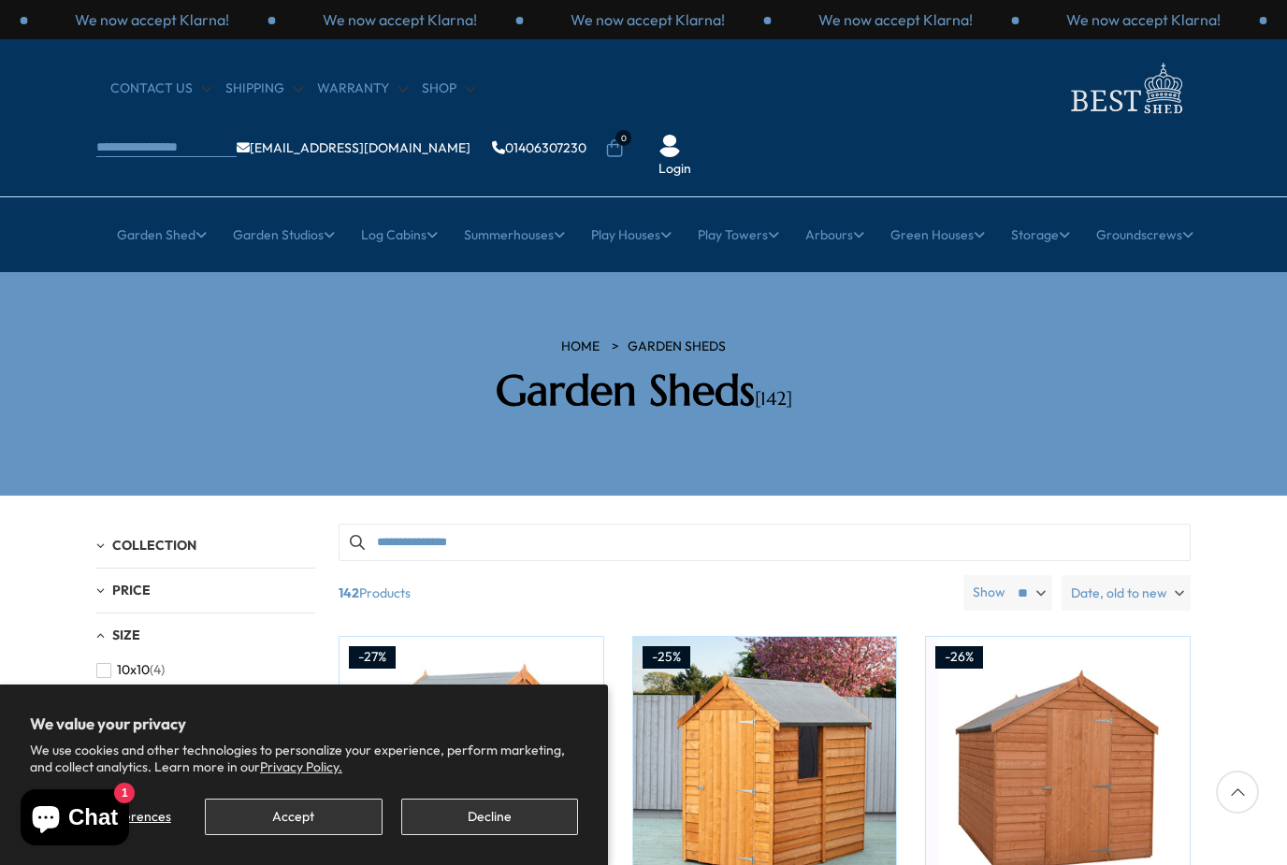
click at [497, 824] on button "Decline" at bounding box center [489, 817] width 177 height 36
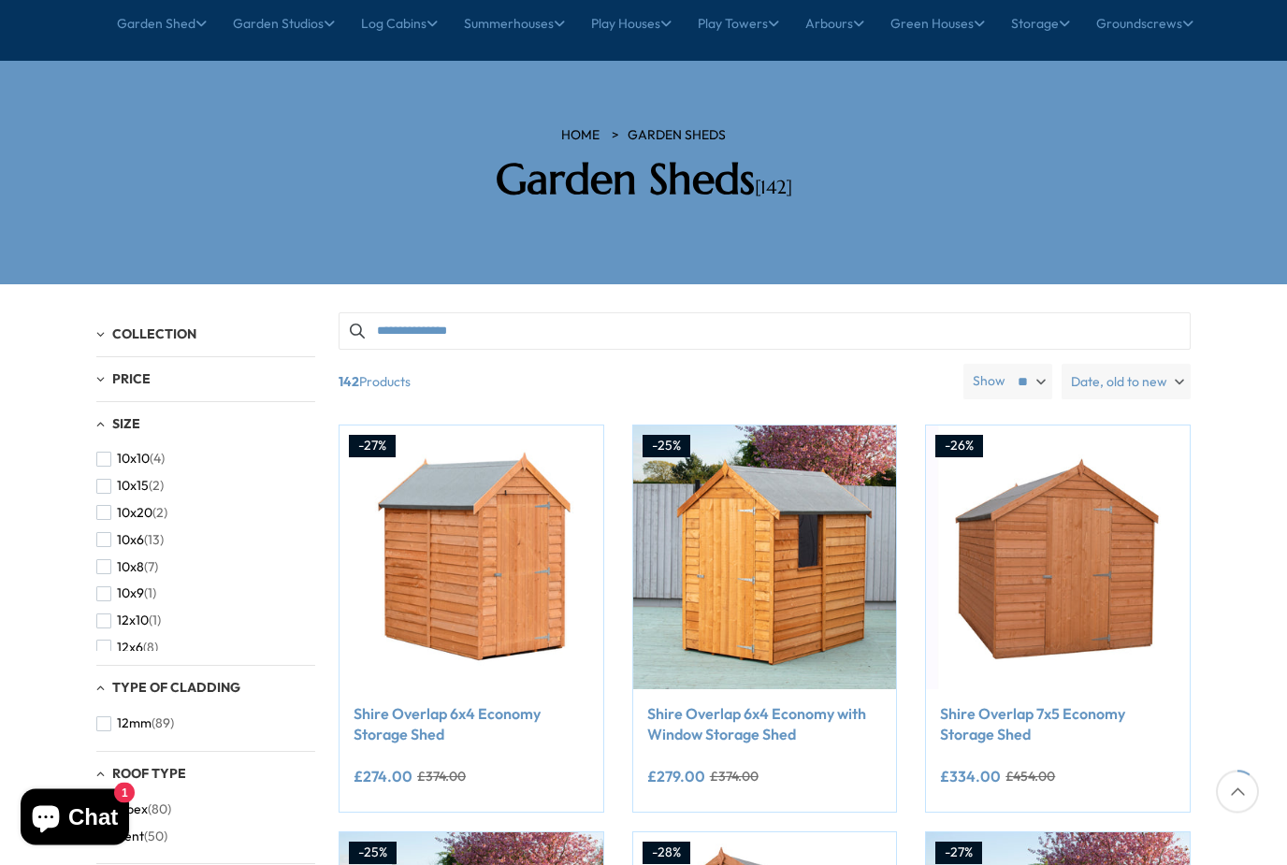
scroll to position [211, 0]
click at [118, 478] on span "10x15" at bounding box center [133, 486] width 32 height 16
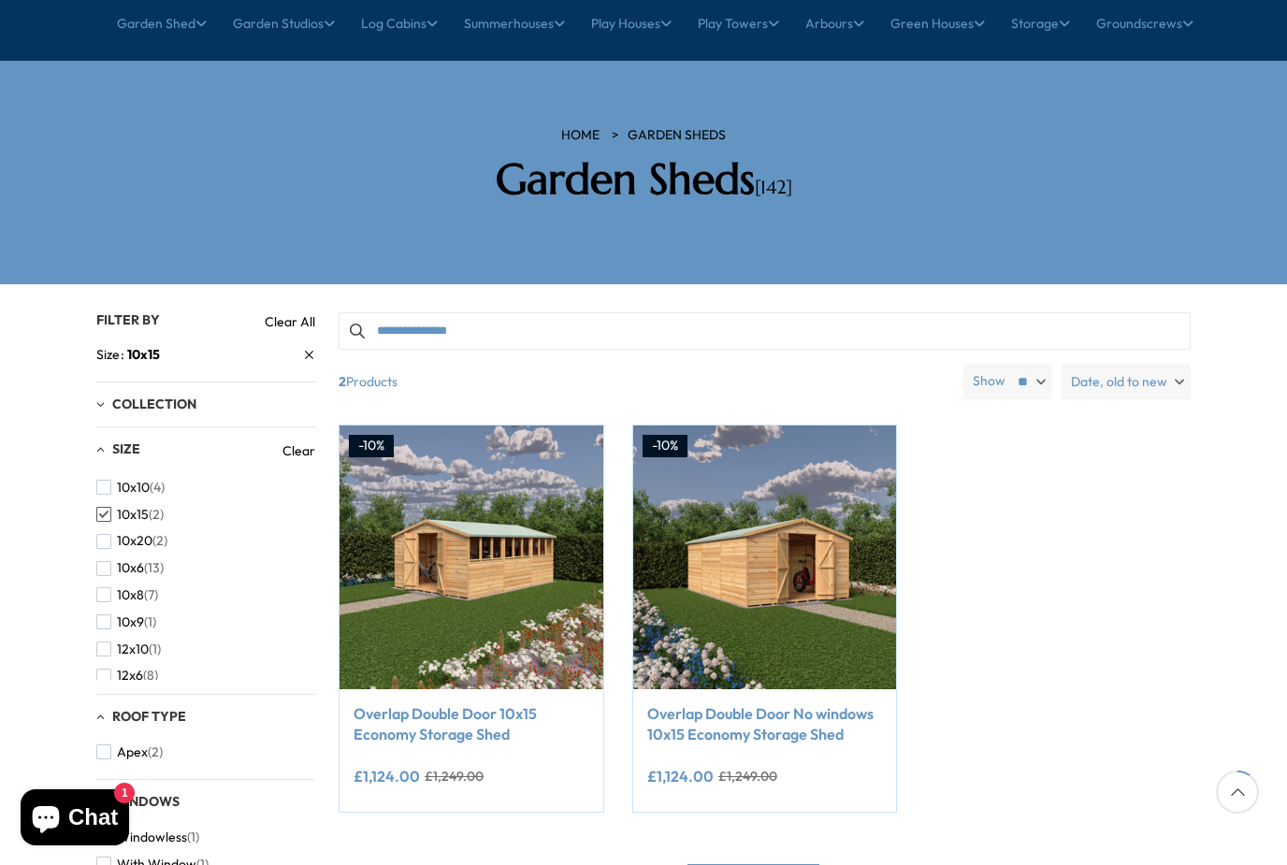
click at [116, 474] on button "10x10 (4)" at bounding box center [130, 487] width 68 height 27
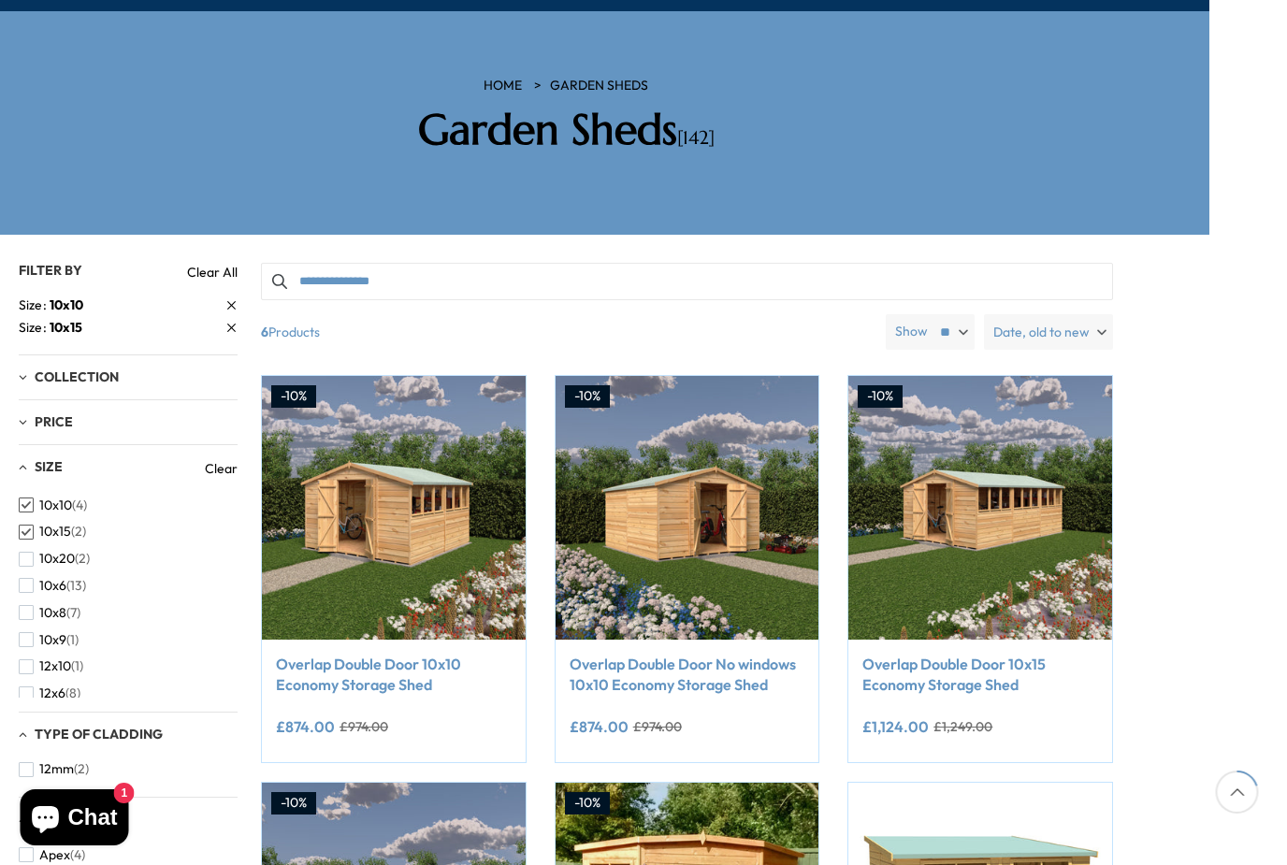
scroll to position [260, 77]
click at [37, 546] on button "10x20 (2)" at bounding box center [55, 559] width 71 height 27
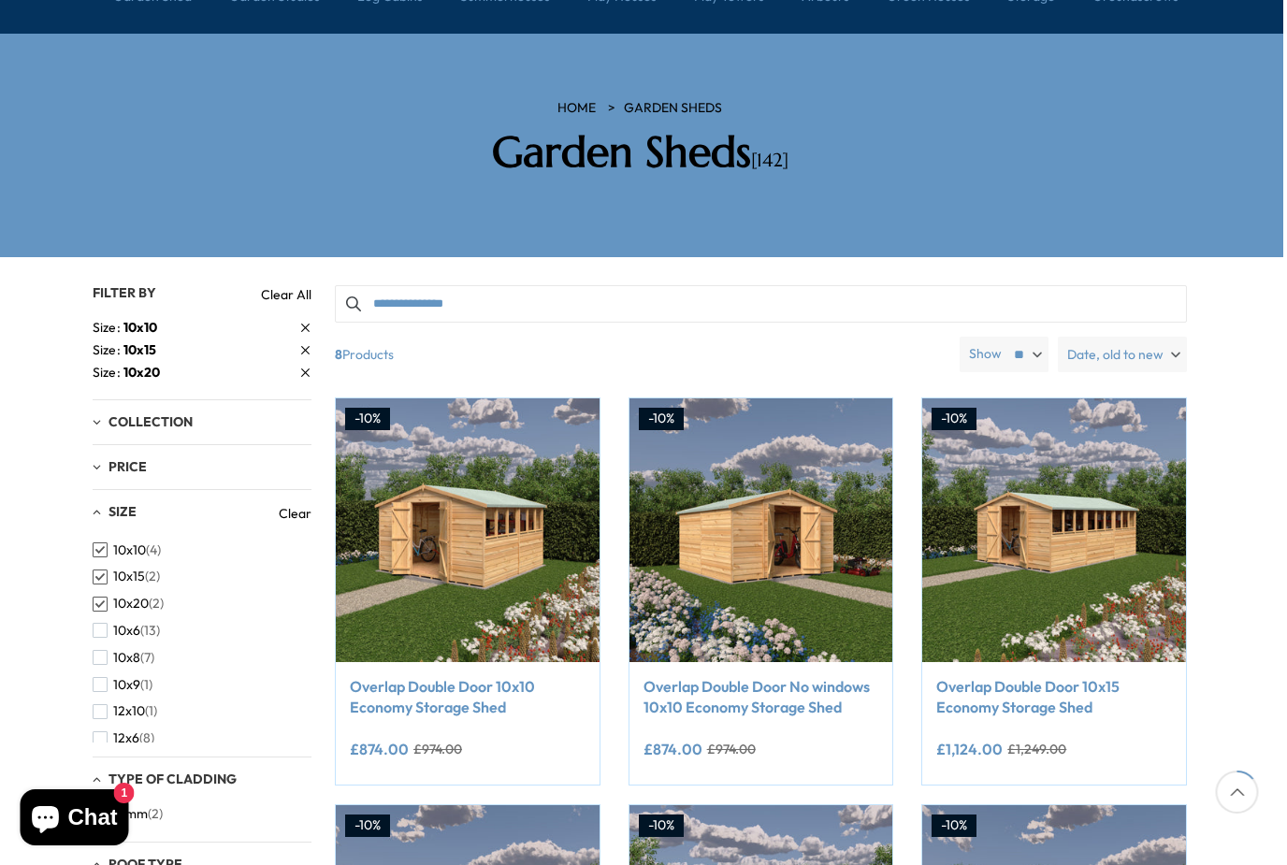
scroll to position [238, 0]
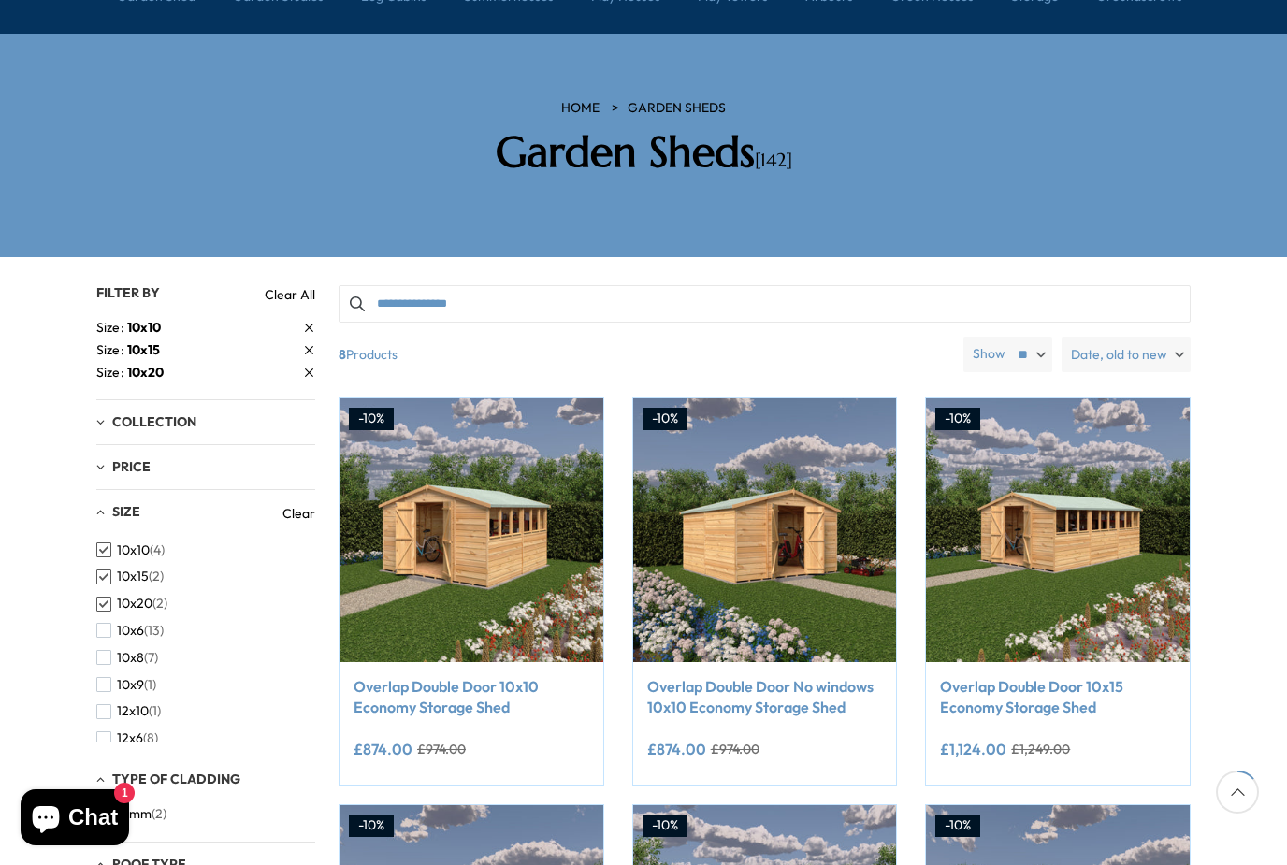
click at [1286, 195] on section "HOME Garden Sheds [GEOGRAPHIC_DATA] [142]" at bounding box center [643, 145] width 1287 height 223
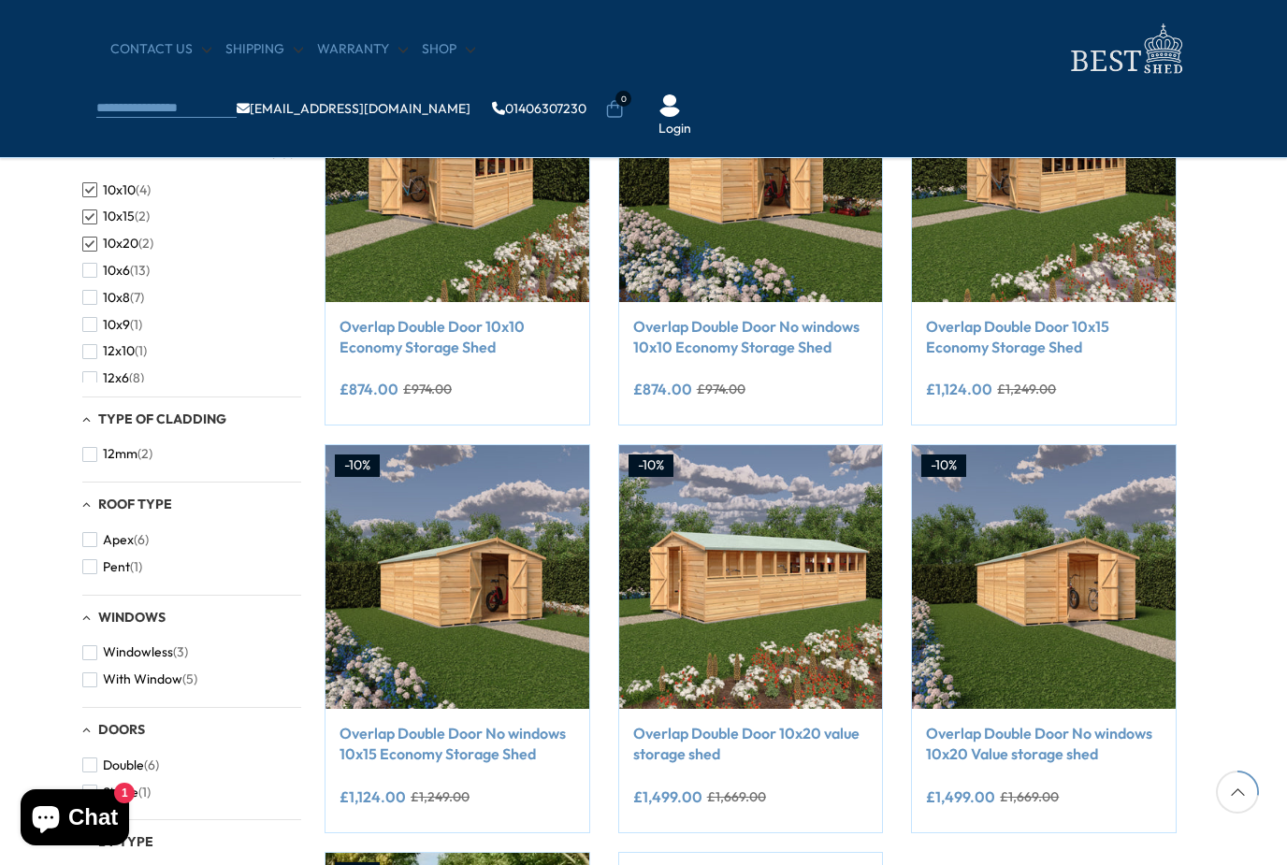
scroll to position [440, 14]
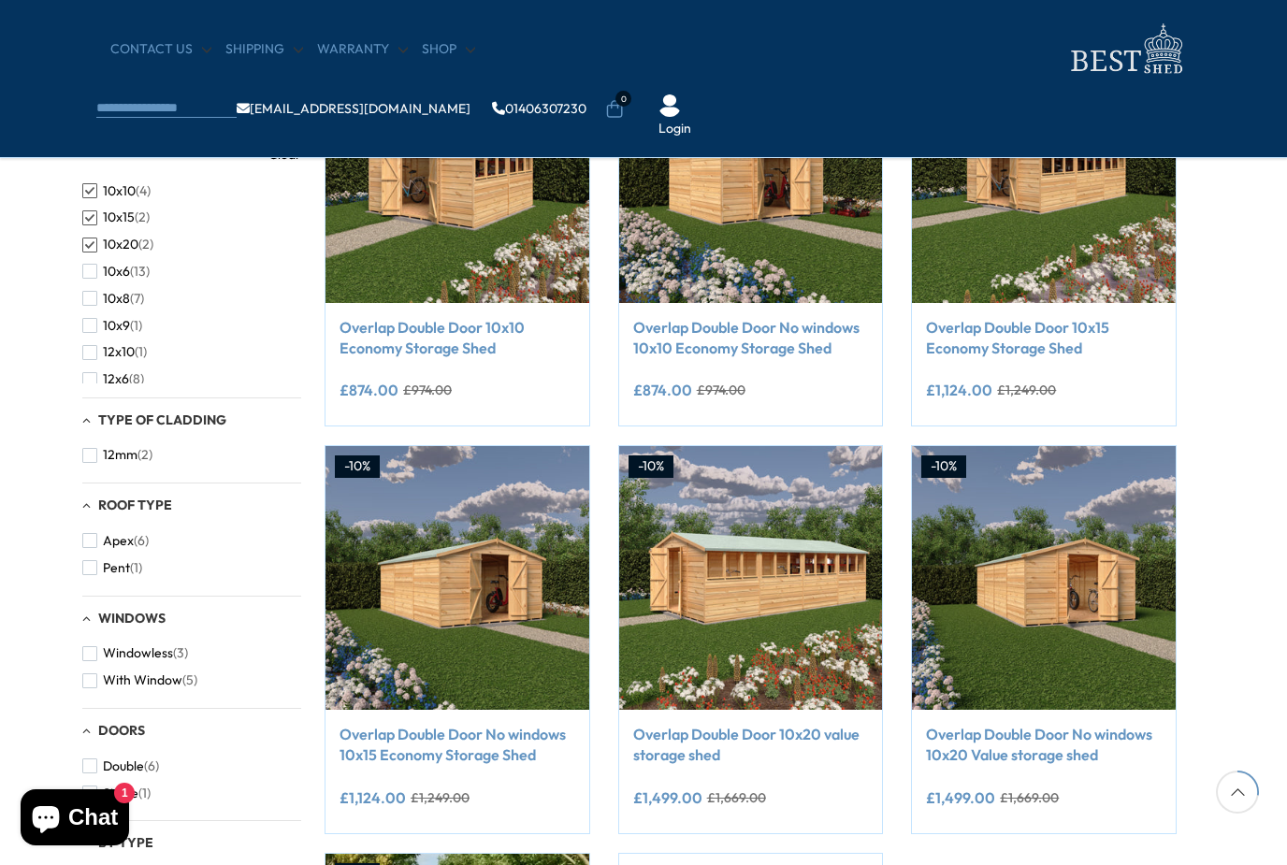
click at [90, 189] on span "button" at bounding box center [89, 190] width 15 height 15
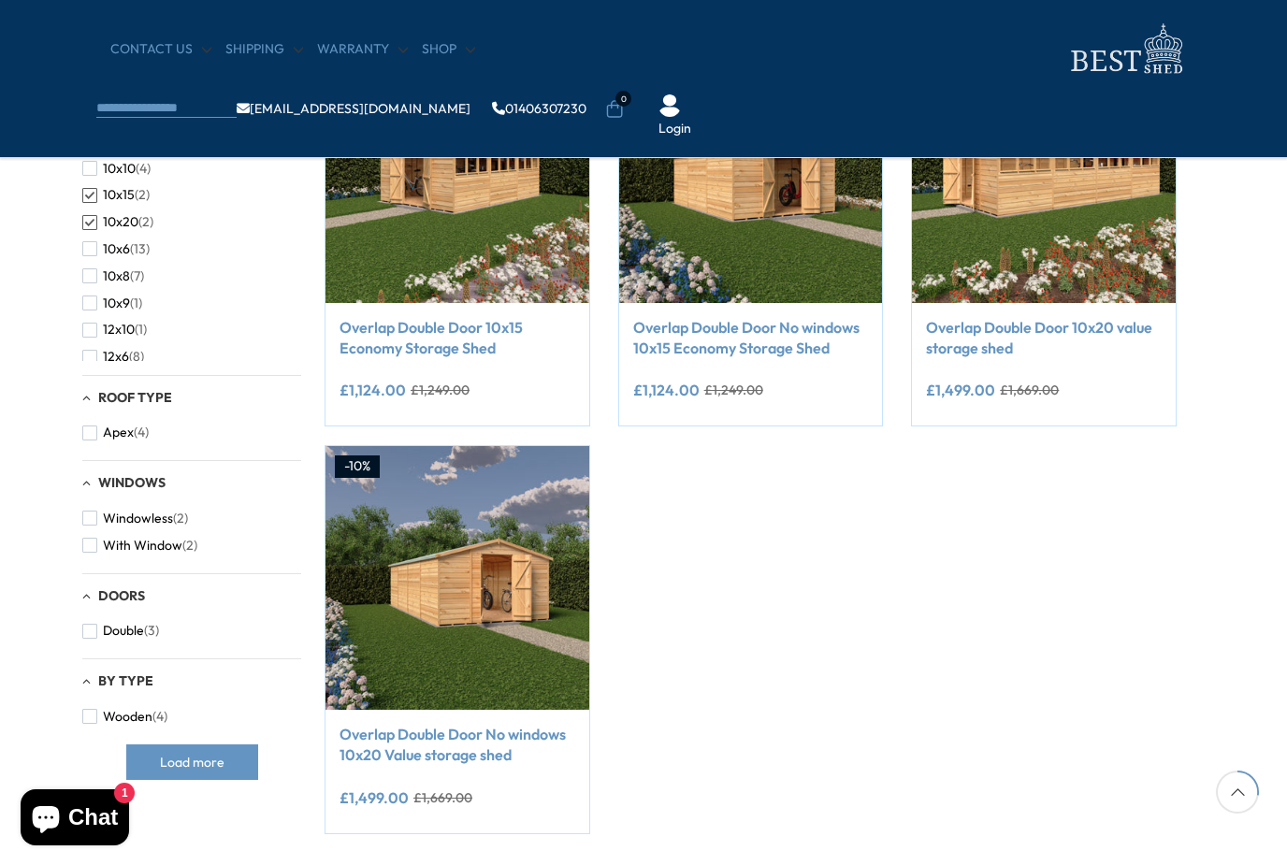
click at [89, 223] on span "button" at bounding box center [89, 222] width 15 height 15
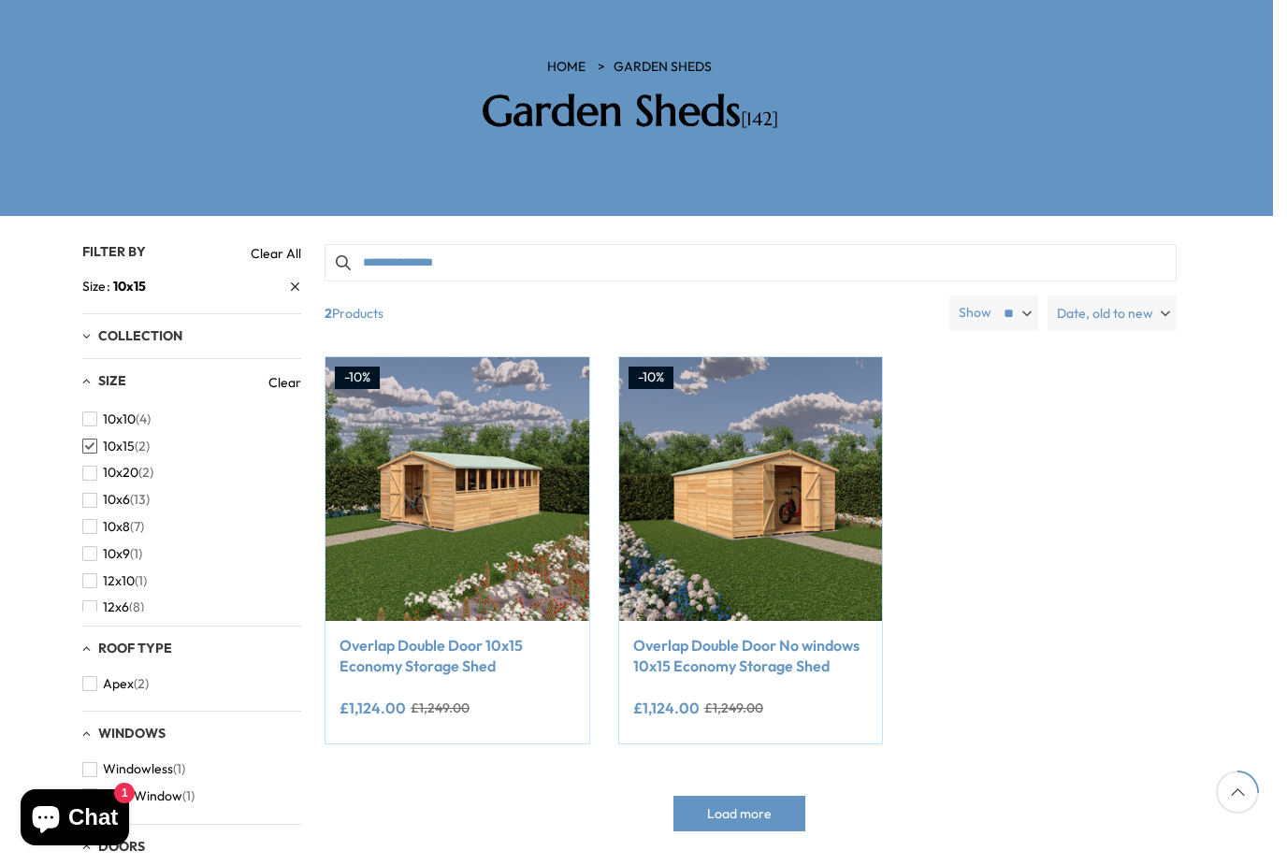
scroll to position [273, 14]
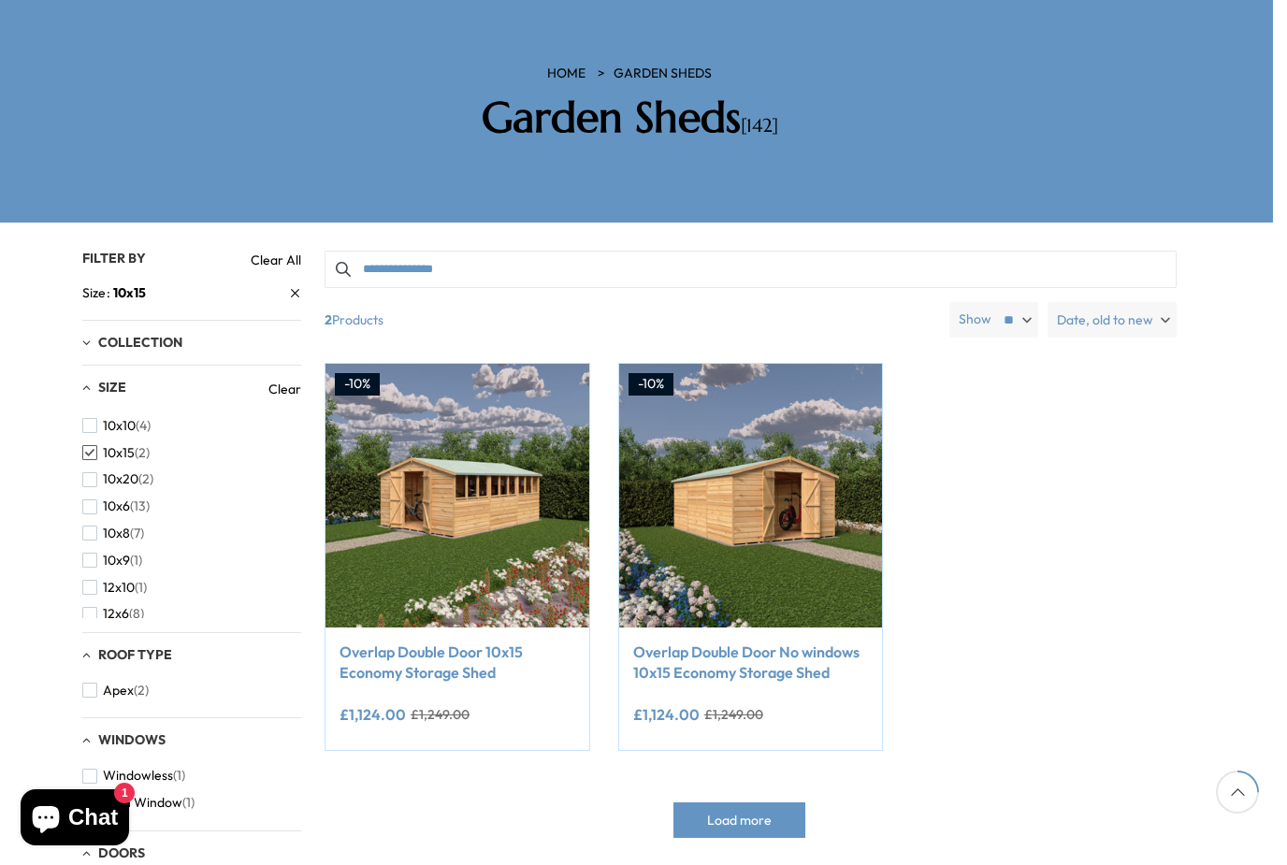
click at [98, 412] on button "10x10 (4)" at bounding box center [116, 425] width 68 height 27
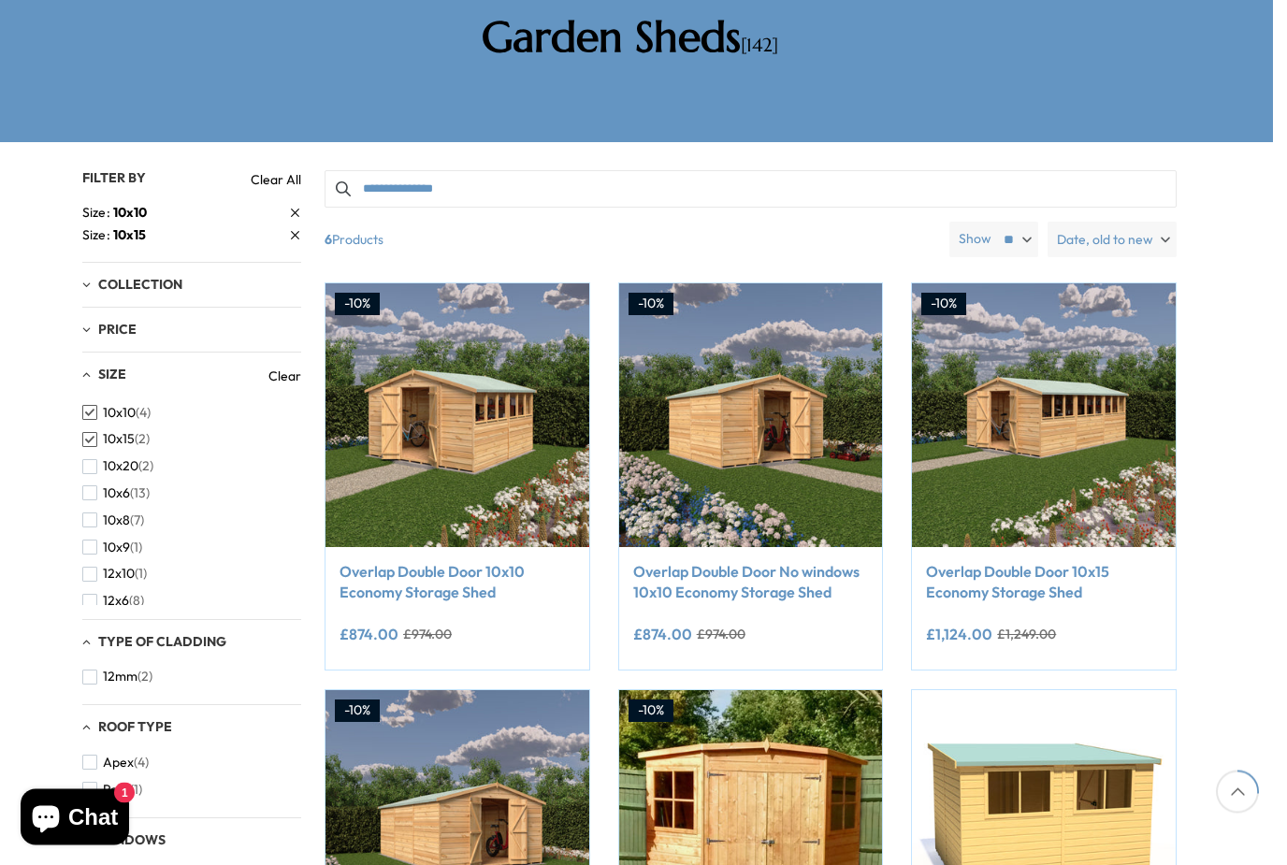
scroll to position [347, 14]
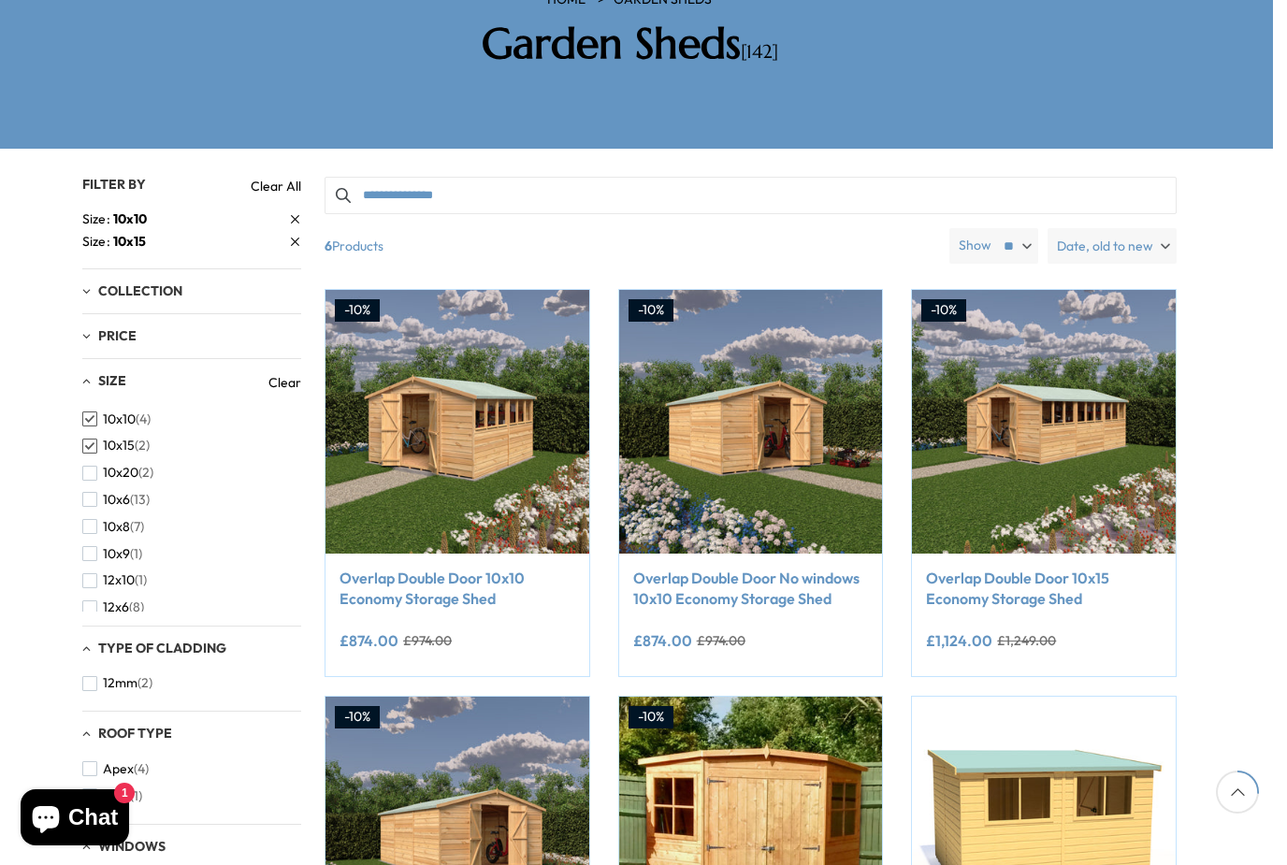
click at [824, 498] on button "Add to Cart" at bounding box center [751, 516] width 226 height 36
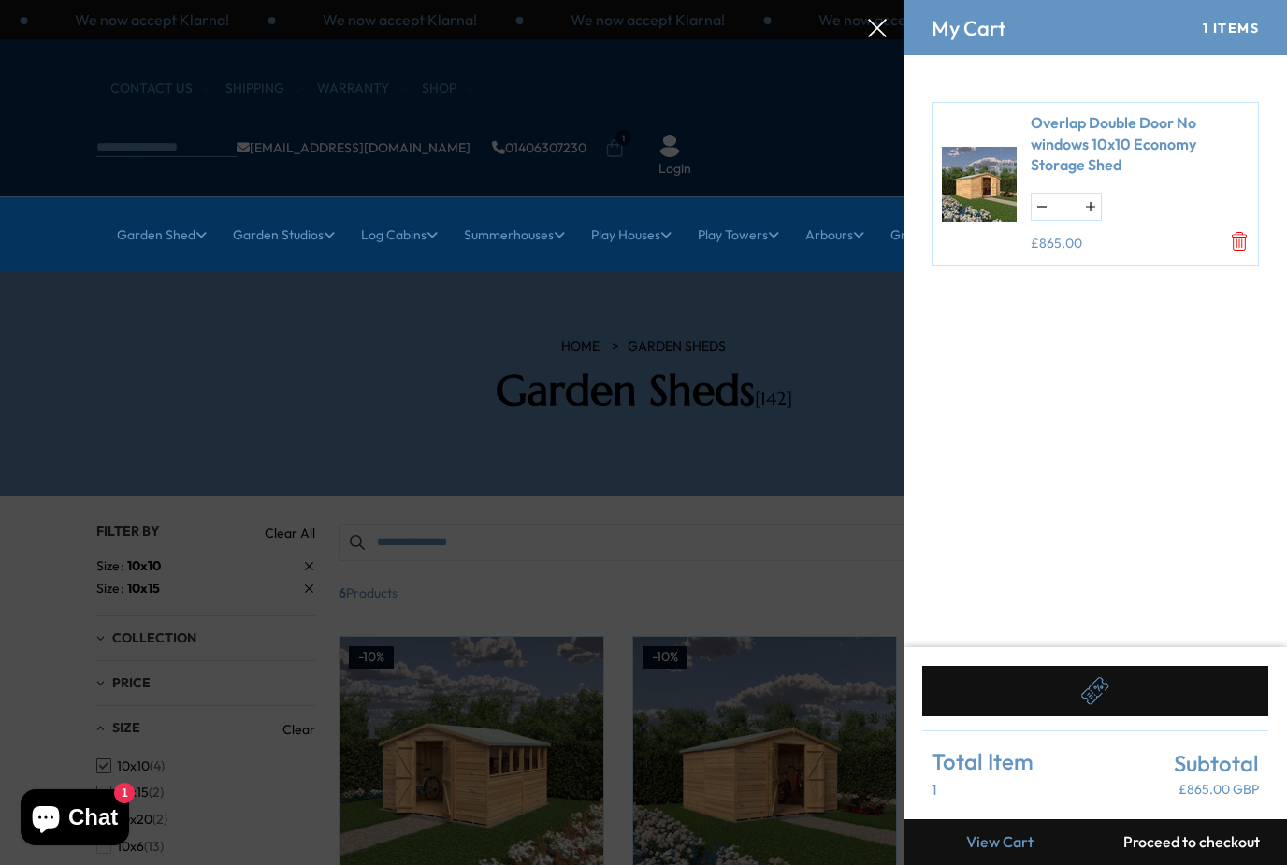
click at [1285, 613] on form "Overlap Double Door No windows 10x10 Economy Storage Shed * £865.00" at bounding box center [1094, 351] width 383 height 592
click at [868, 0] on div at bounding box center [643, 0] width 1287 height 0
click at [874, 34] on icon at bounding box center [877, 28] width 19 height 19
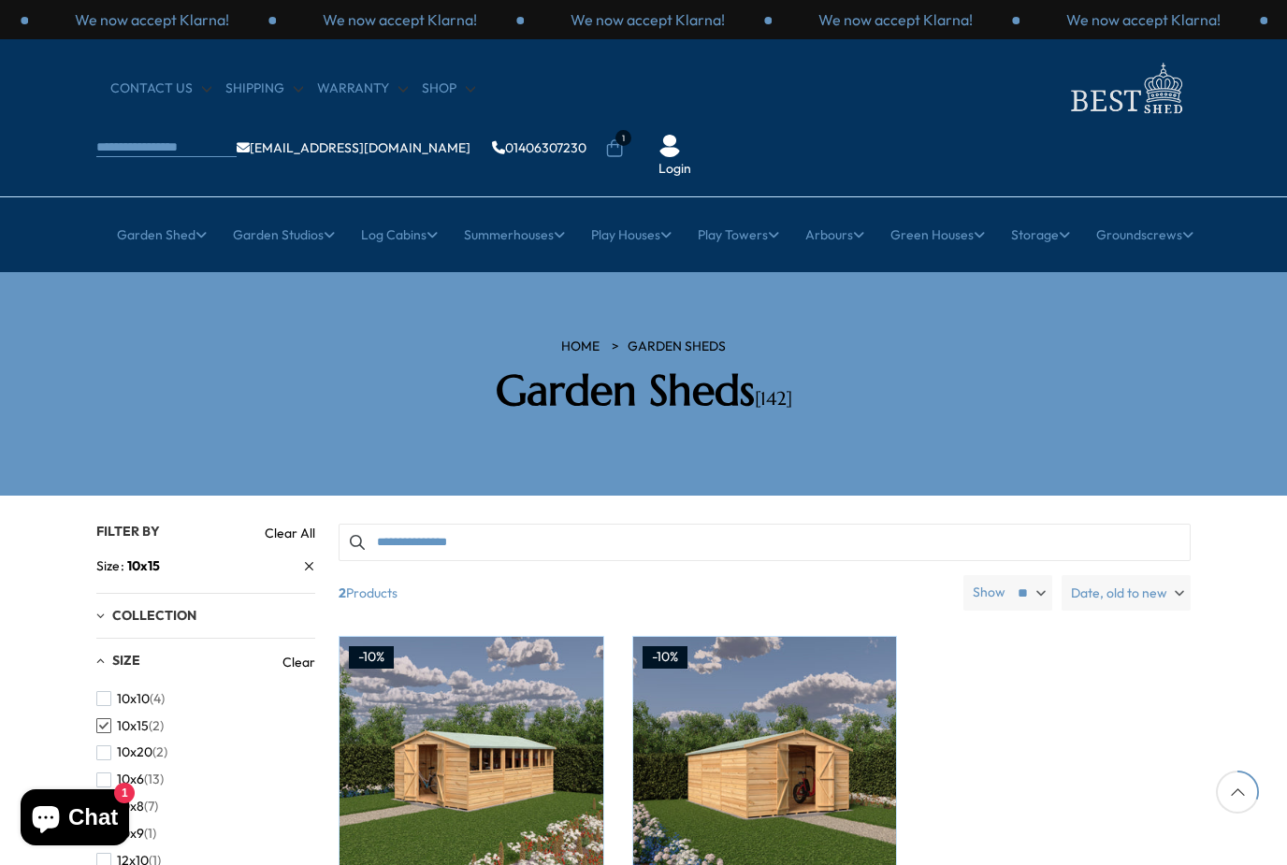
scroll to position [333, 14]
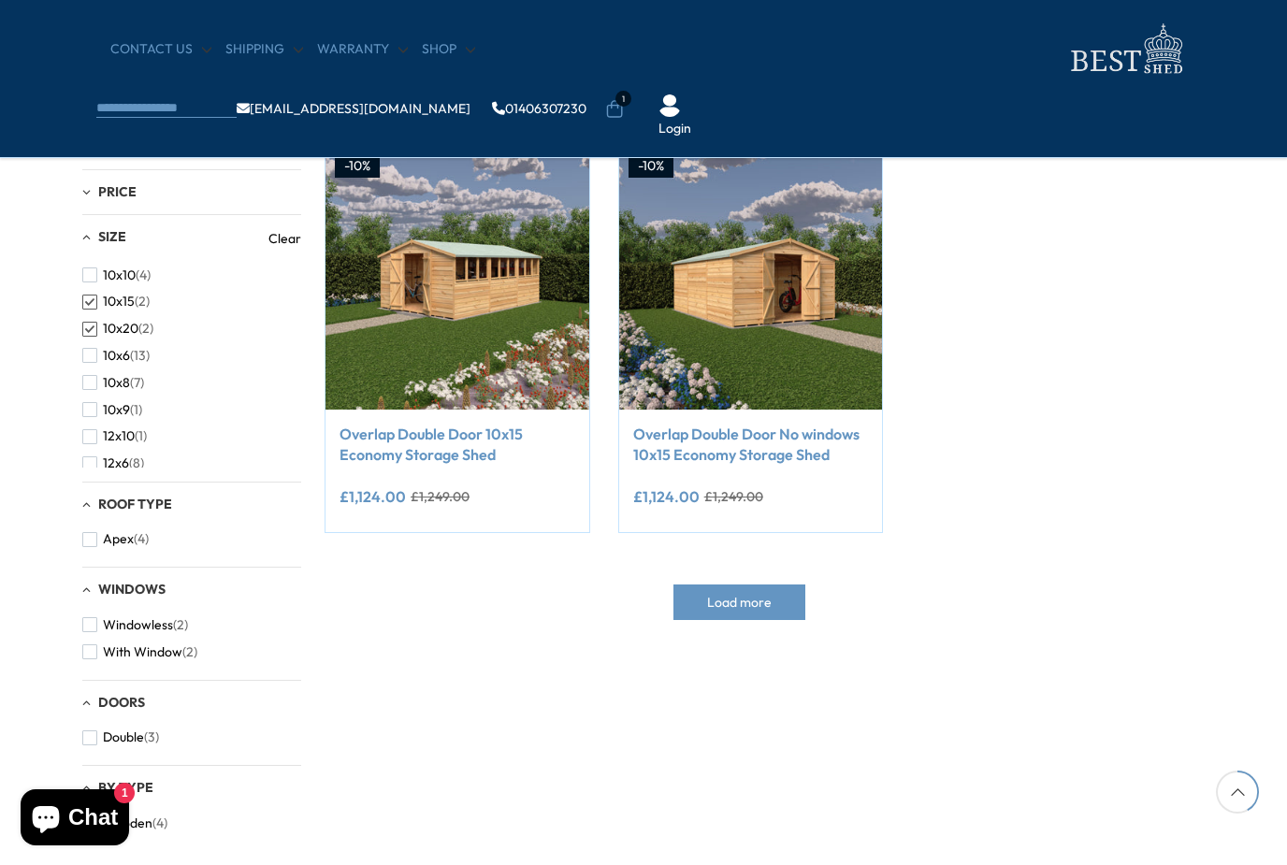
scroll to position [440, 14]
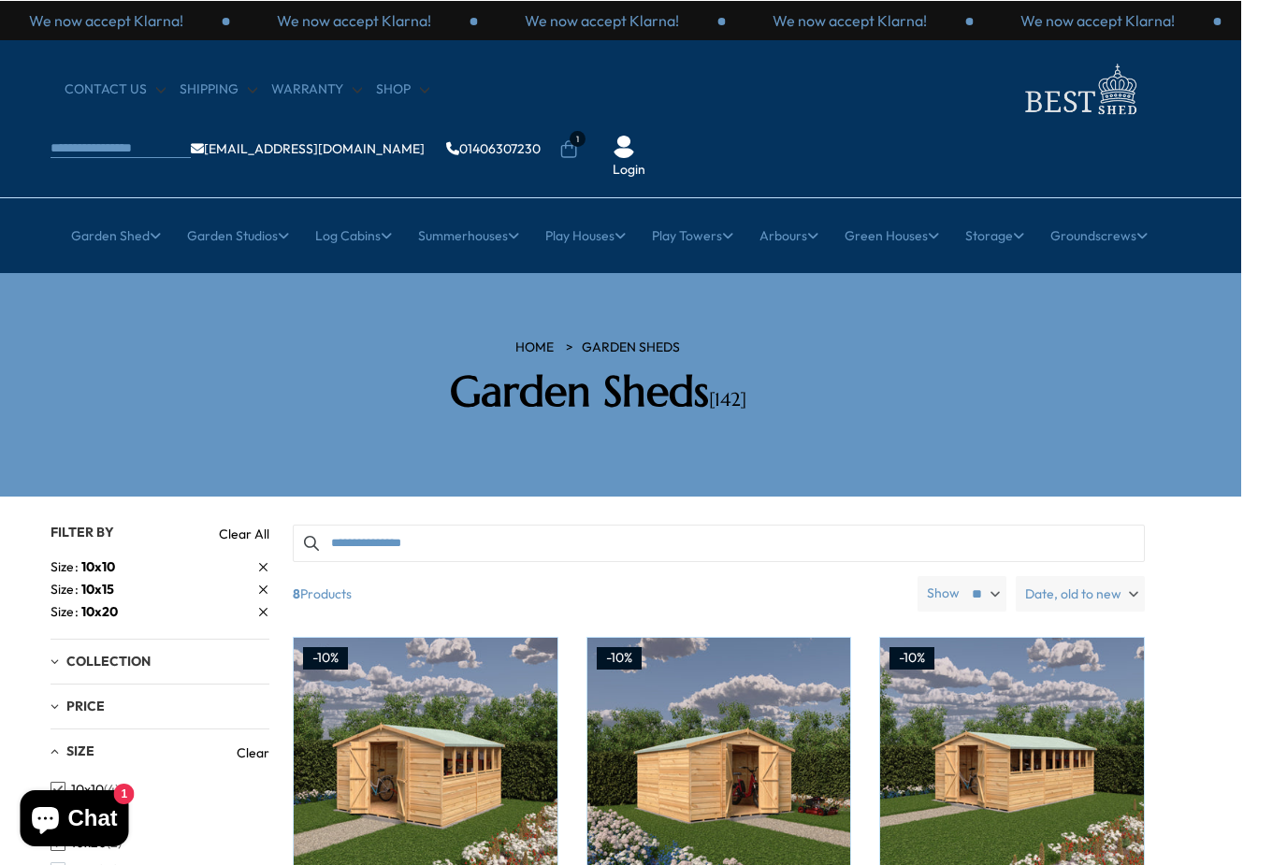
scroll to position [0, 47]
